Goal: Information Seeking & Learning: Learn about a topic

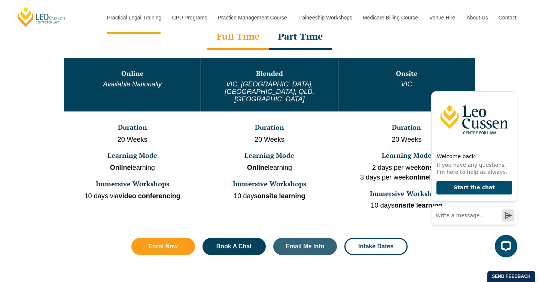
scroll to position [408, 0]
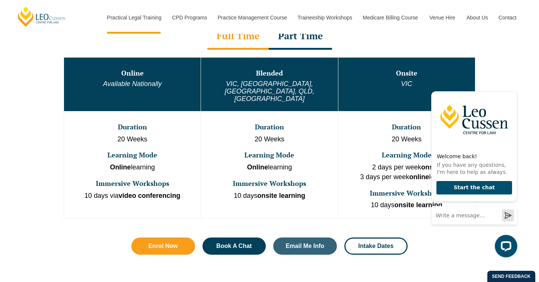
click at [114, 163] on p "Online learning" at bounding box center [132, 168] width 135 height 10
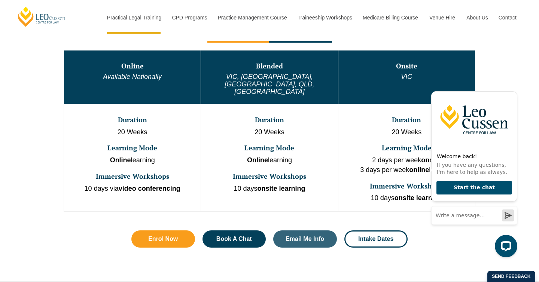
scroll to position [415, 0]
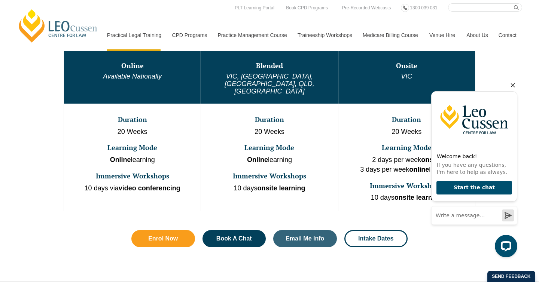
click at [512, 86] on icon "Hide greeting" at bounding box center [512, 85] width 4 height 4
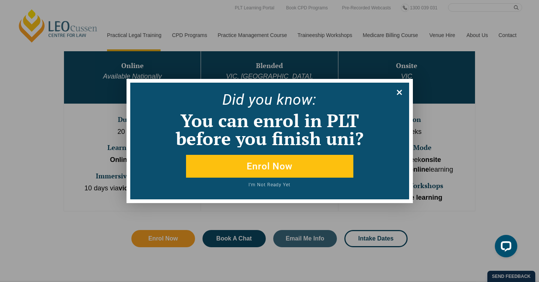
click at [397, 88] on icon at bounding box center [399, 92] width 8 height 8
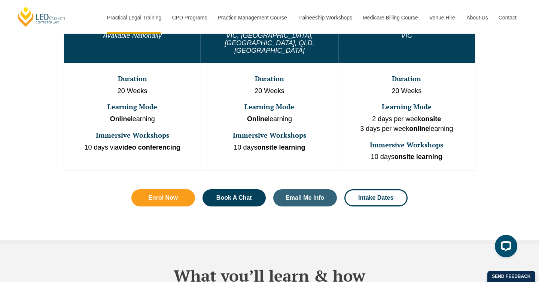
scroll to position [516, 0]
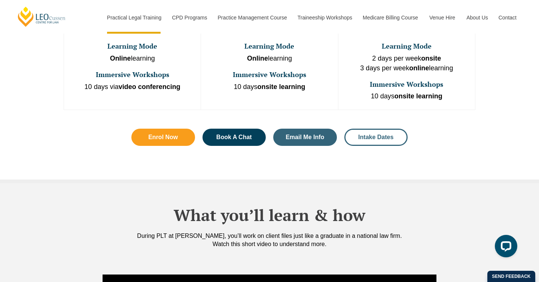
click at [371, 129] on link "Intake Dates" at bounding box center [376, 137] width 64 height 17
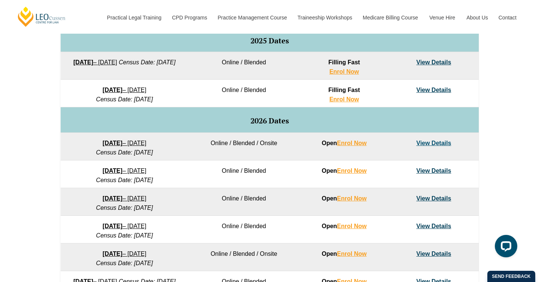
scroll to position [427, 0]
